Goal: Task Accomplishment & Management: Use online tool/utility

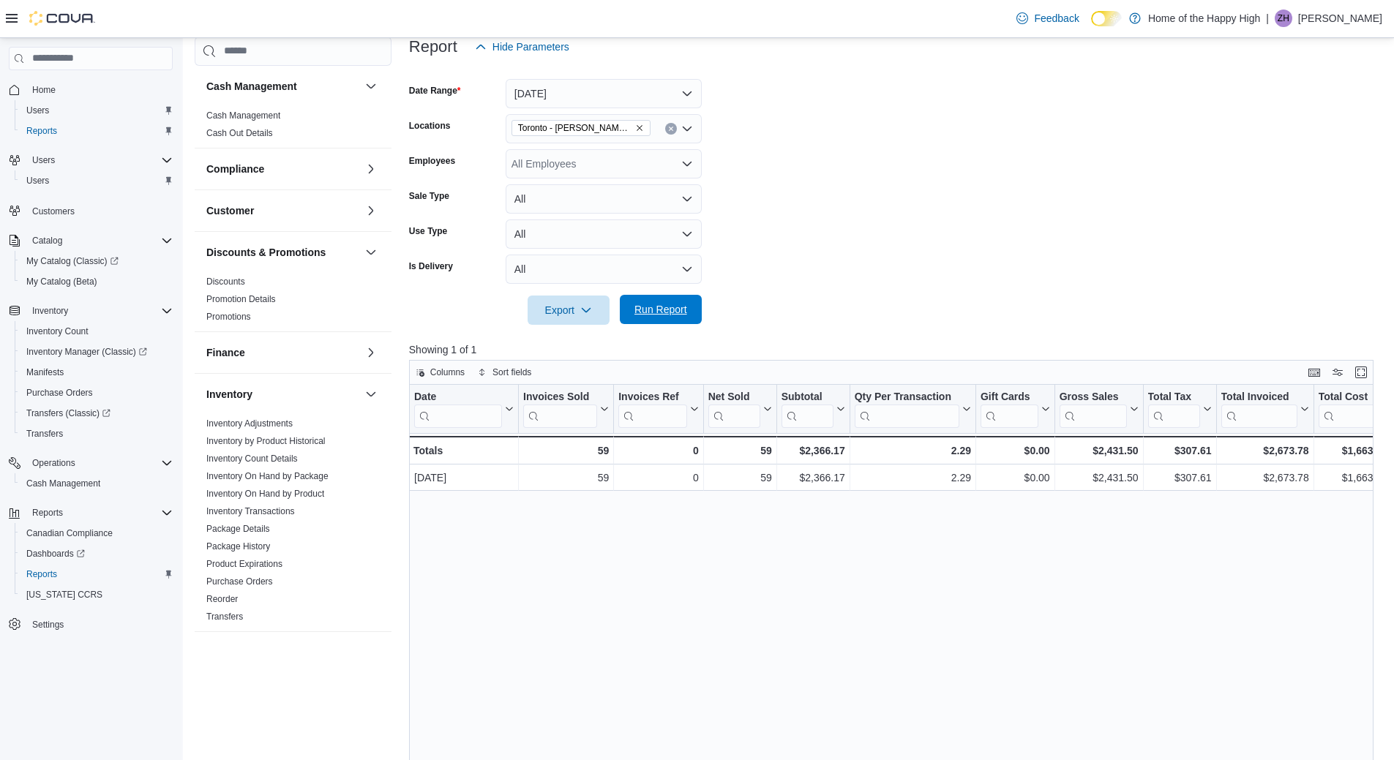
scroll to position [554, 0]
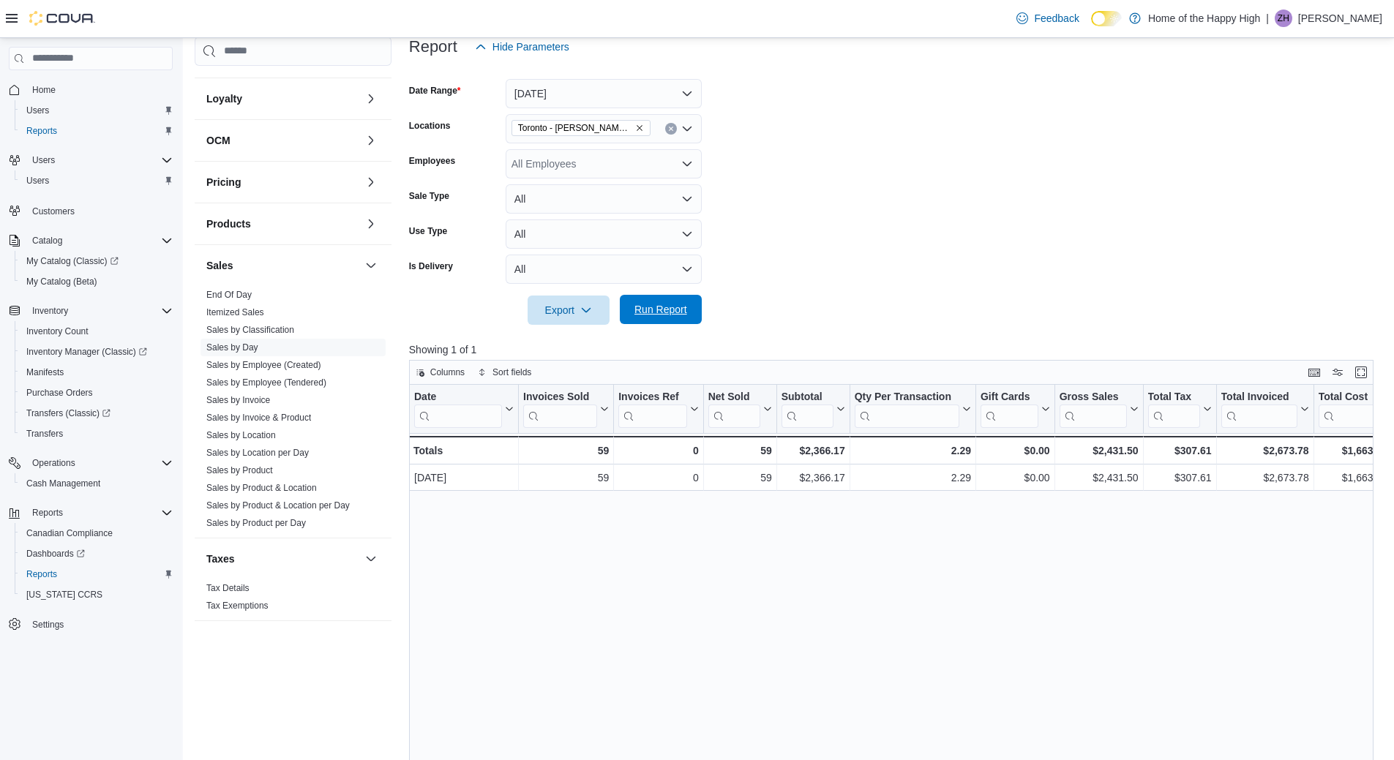
click at [640, 304] on span "Run Report" at bounding box center [660, 309] width 53 height 15
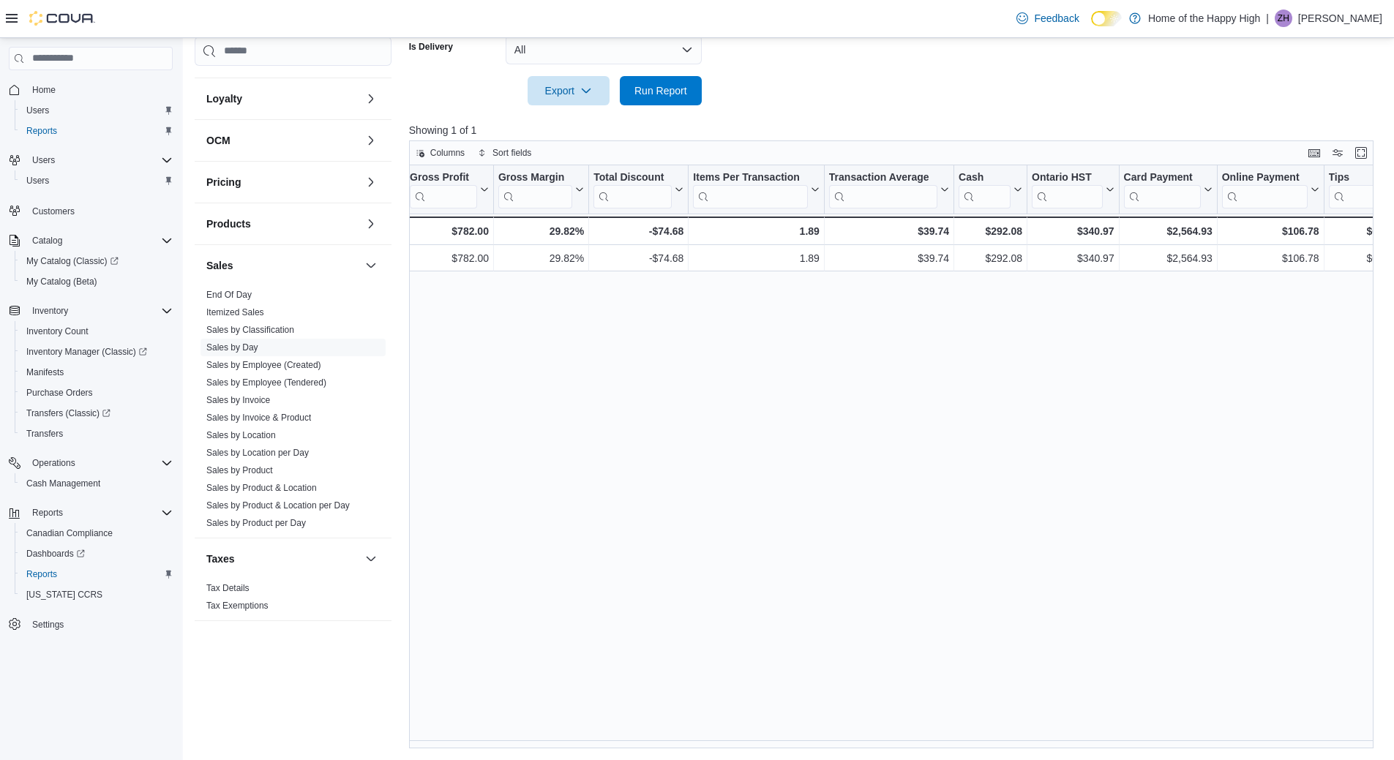
scroll to position [0, 1001]
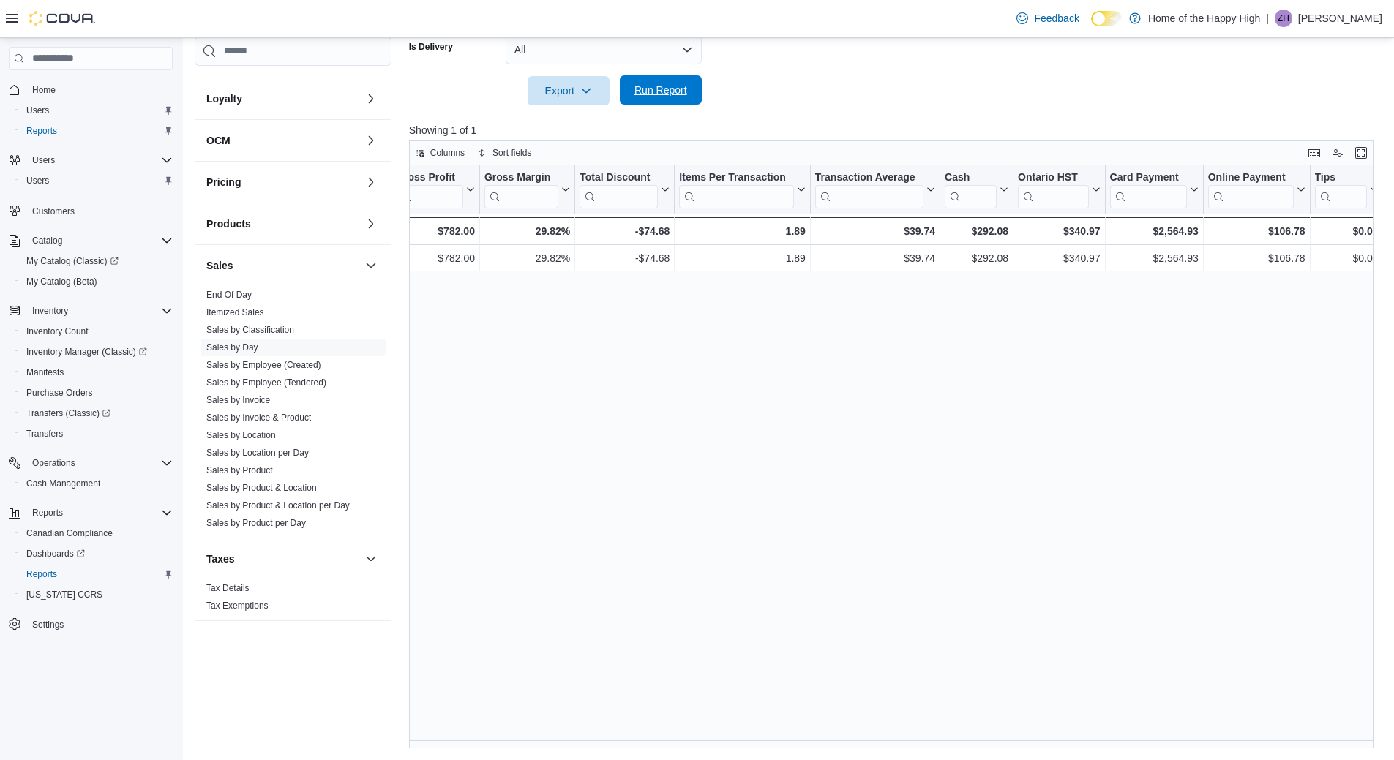
click at [654, 89] on span "Run Report" at bounding box center [660, 90] width 53 height 15
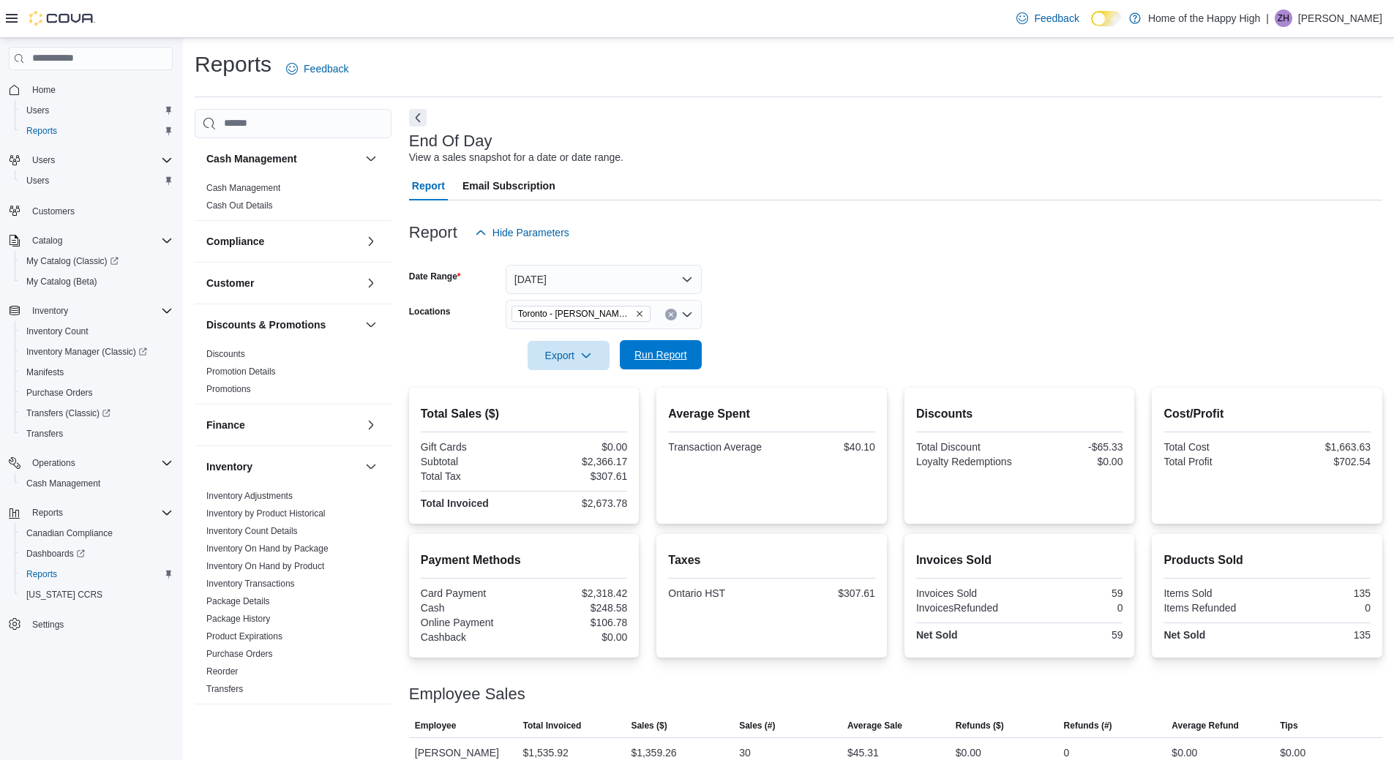
scroll to position [78, 0]
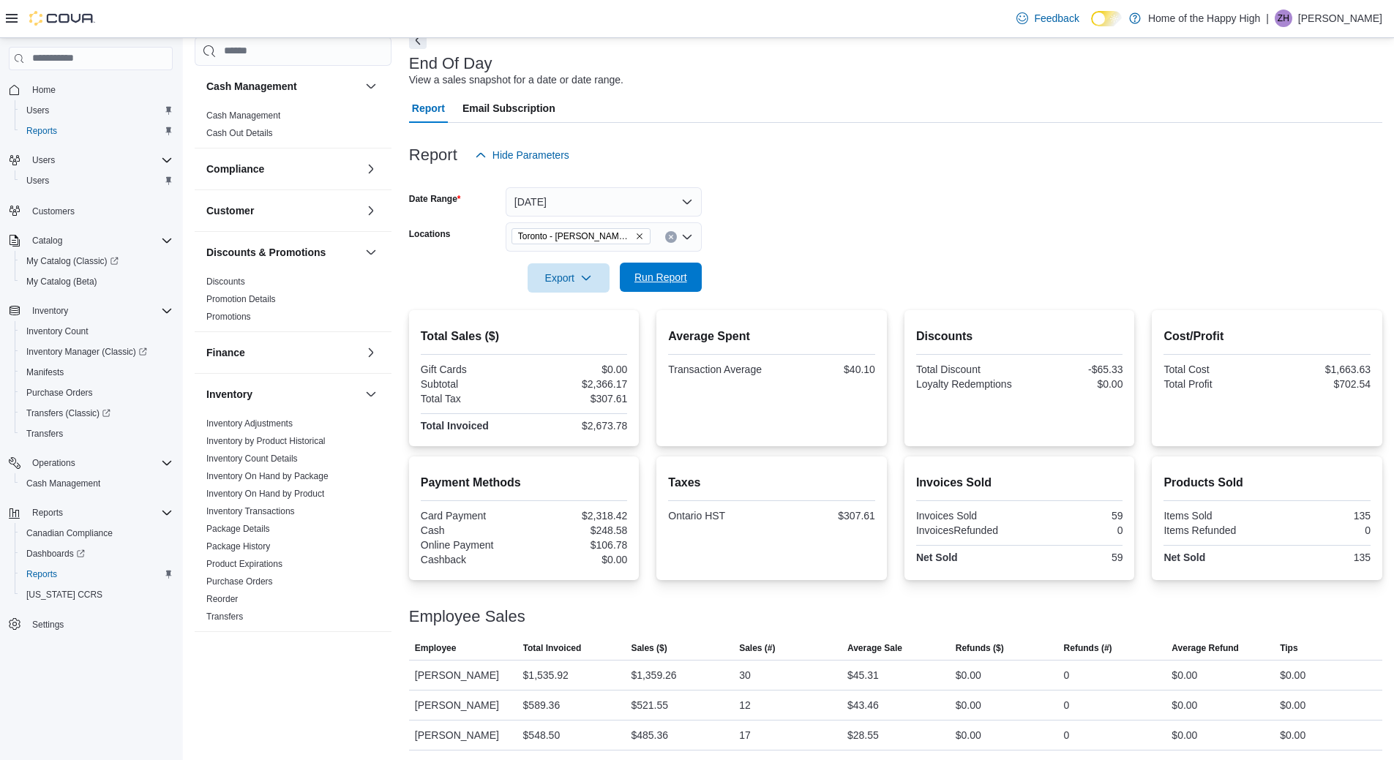
click at [685, 274] on span "Run Report" at bounding box center [660, 277] width 53 height 15
click at [669, 269] on span "Run Report" at bounding box center [661, 277] width 64 height 29
